Goal: Task Accomplishment & Management: Manage account settings

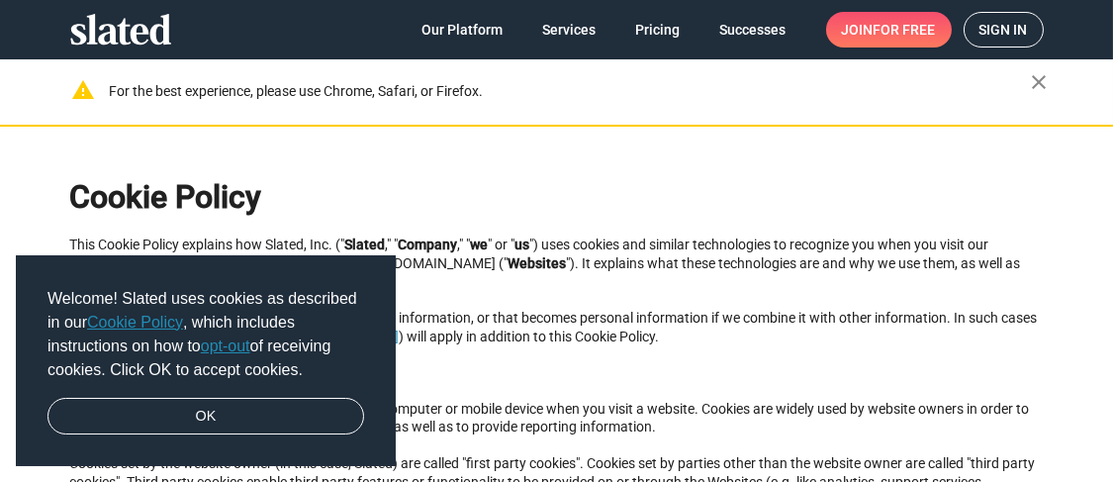
scroll to position [650, 0]
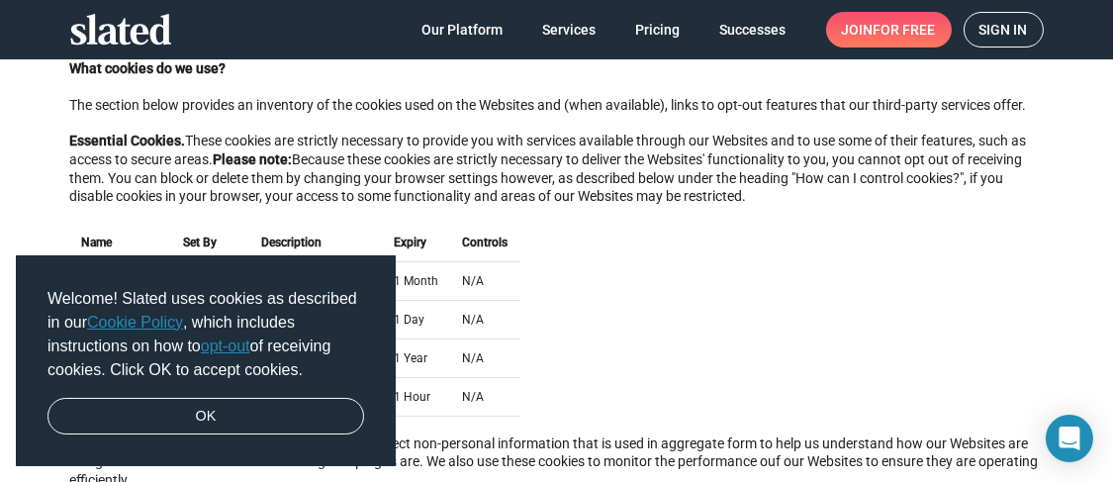
click at [233, 340] on link "opt-out" at bounding box center [225, 345] width 49 height 17
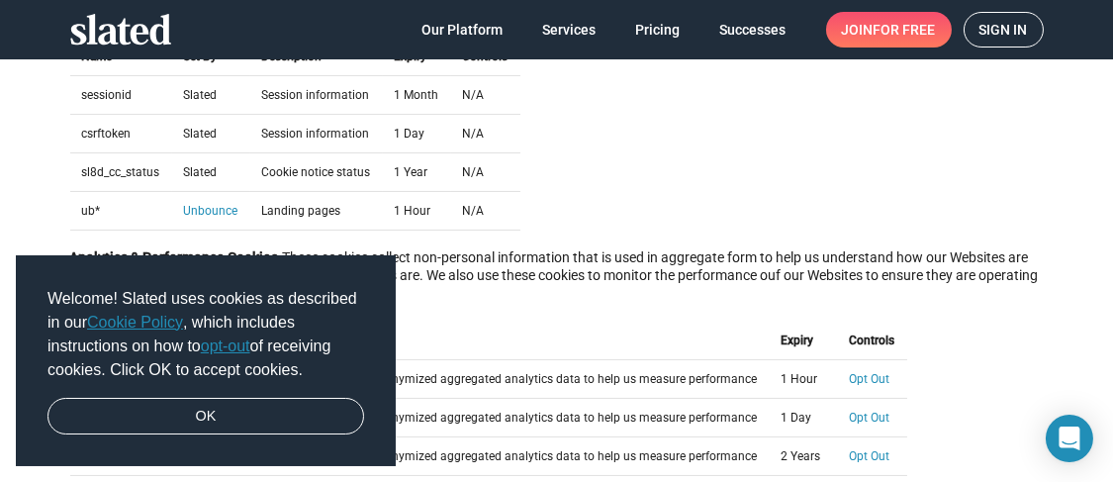
scroll to position [848, 0]
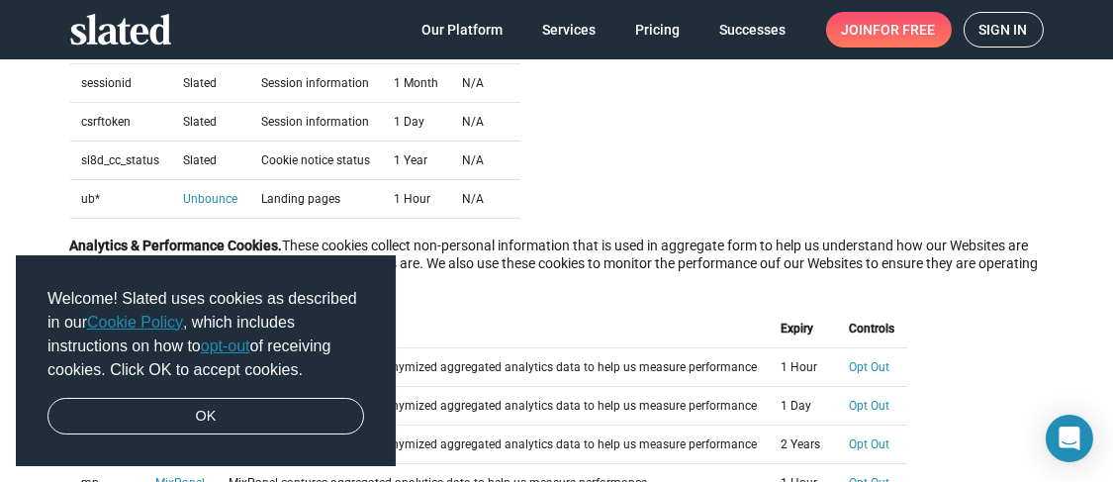
click at [229, 345] on link "opt-out" at bounding box center [225, 345] width 49 height 17
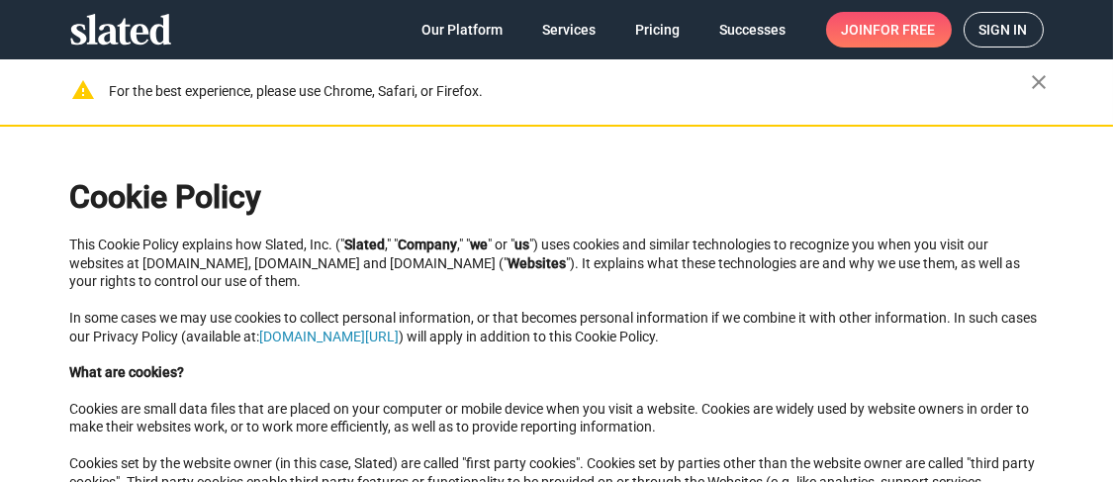
scroll to position [650, 0]
